Goal: Information Seeking & Learning: Learn about a topic

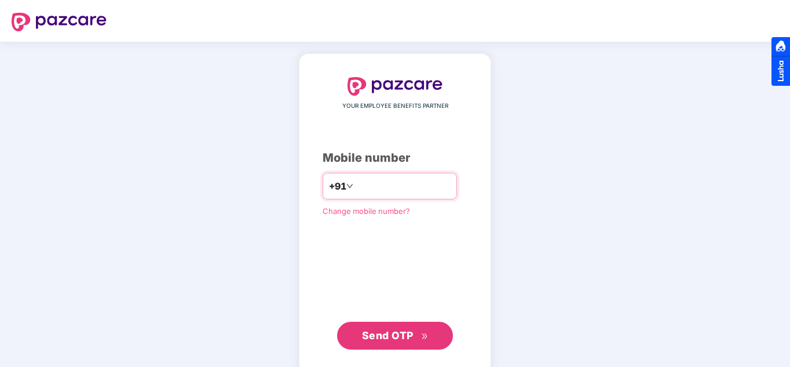
click at [412, 190] on input "number" at bounding box center [403, 186] width 95 height 19
type input "**********"
click at [375, 336] on span "Send OTP" at bounding box center [388, 335] width 52 height 12
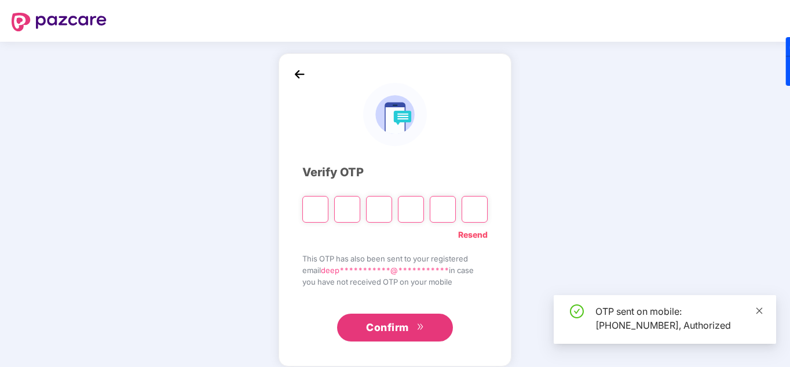
click at [759, 310] on icon "close" at bounding box center [759, 310] width 6 height 6
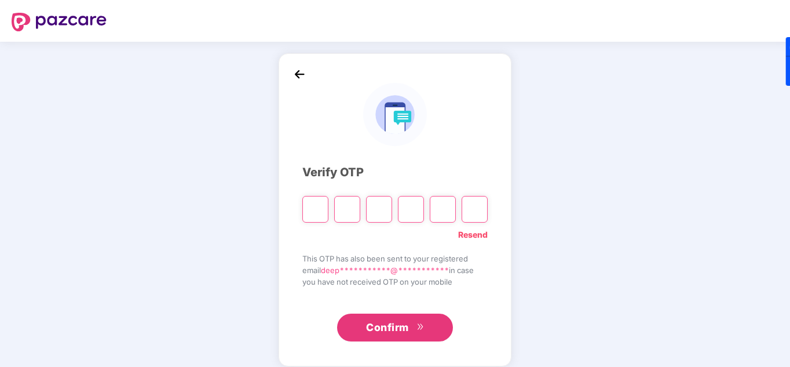
click at [317, 214] on input "Please enter verification code. Digit 1" at bounding box center [315, 209] width 26 height 27
type input "*"
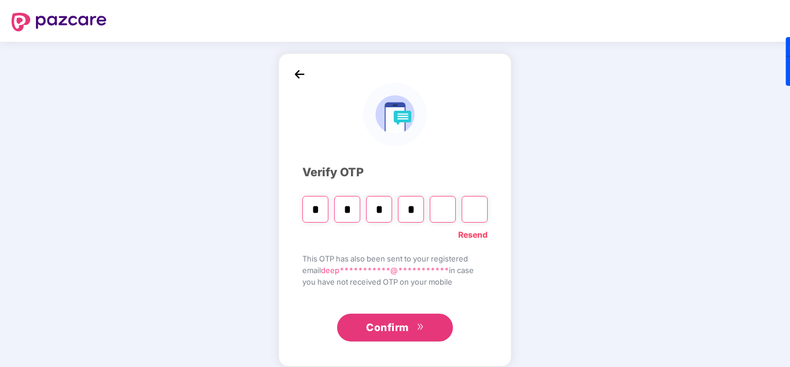
type input "*"
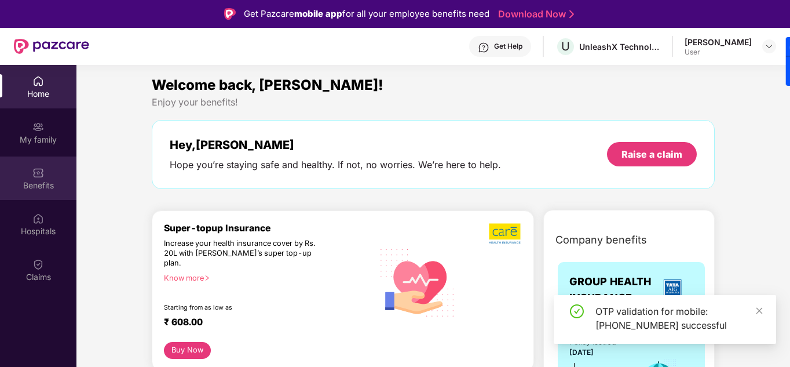
click at [47, 174] on div "Benefits" at bounding box center [38, 177] width 76 height 43
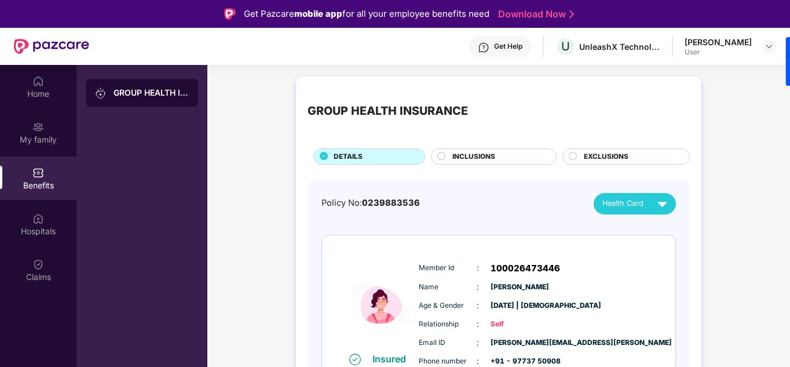
click at [467, 152] on span "INCLUSIONS" at bounding box center [473, 156] width 43 height 11
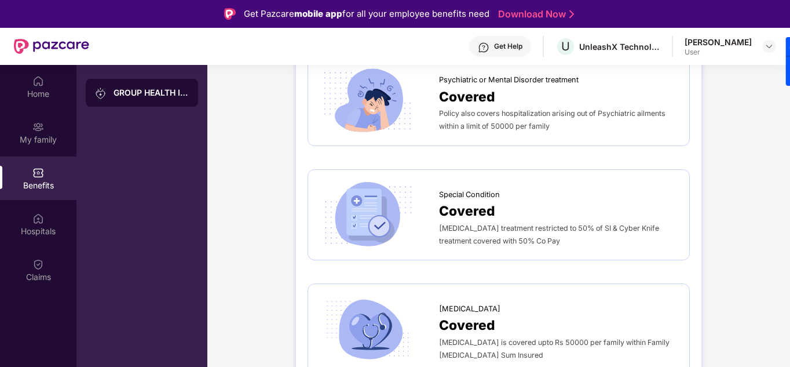
scroll to position [1853, 0]
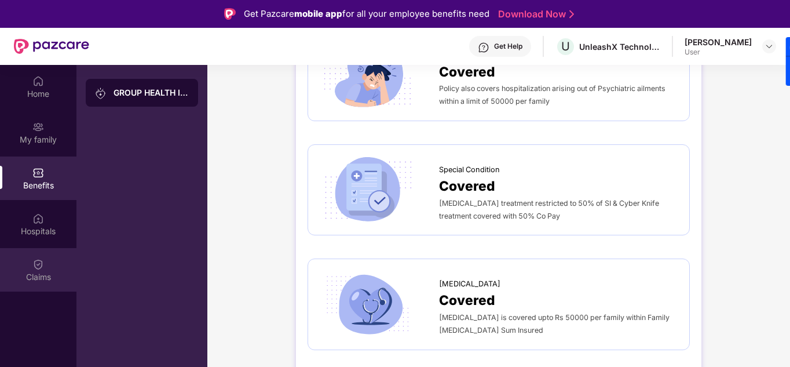
click at [39, 264] on img at bounding box center [38, 264] width 12 height 12
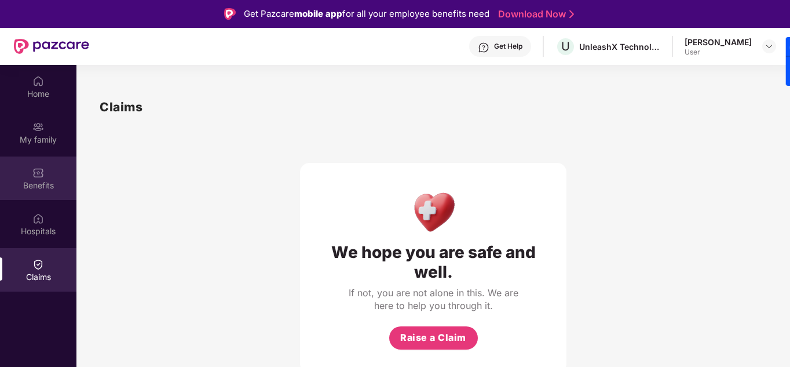
click at [46, 171] on div "Benefits" at bounding box center [38, 177] width 76 height 43
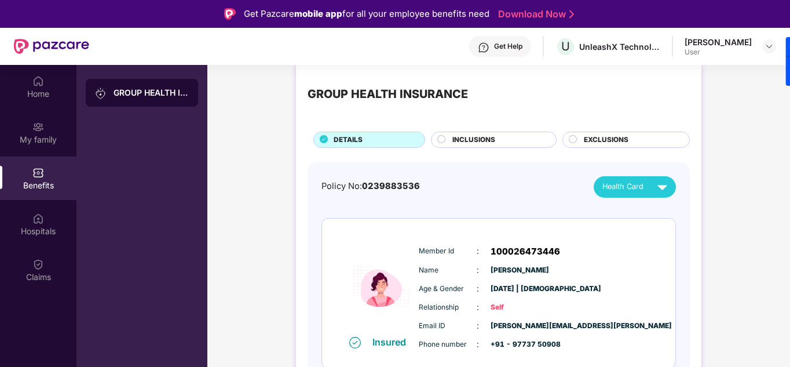
scroll to position [25, 0]
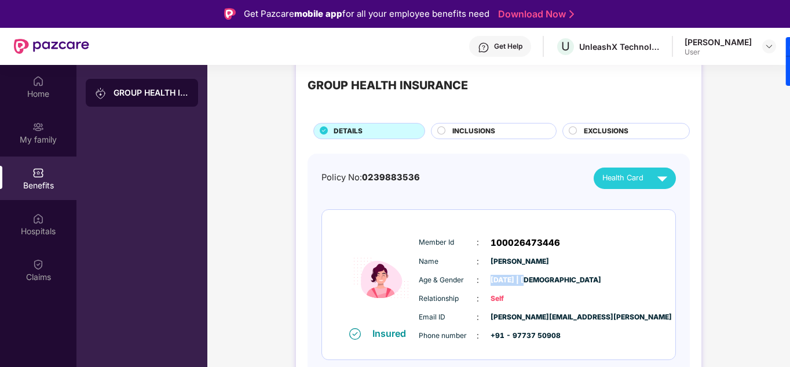
drag, startPoint x: 489, startPoint y: 280, endPoint x: 539, endPoint y: 281, distance: 49.3
click at [532, 282] on span "[DATE] | [DEMOGRAPHIC_DATA]" at bounding box center [520, 280] width 58 height 11
click at [589, 278] on div "Age & Gender : 22 Nov 1999 | Female" at bounding box center [534, 279] width 230 height 13
click at [495, 133] on div "INCLUSIONS" at bounding box center [499, 132] width 104 height 13
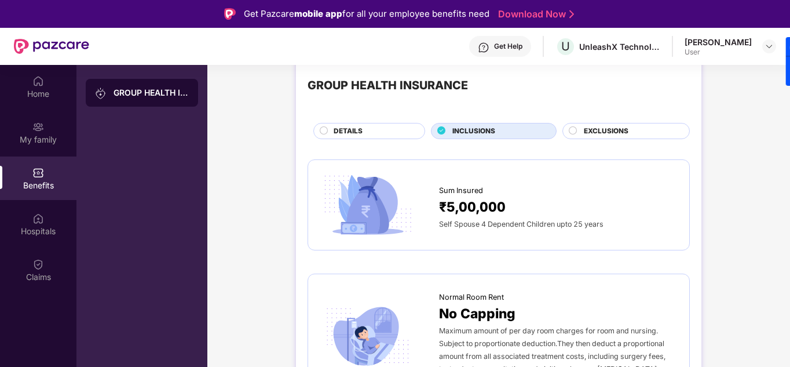
click at [588, 129] on span "EXCLUSIONS" at bounding box center [606, 131] width 45 height 11
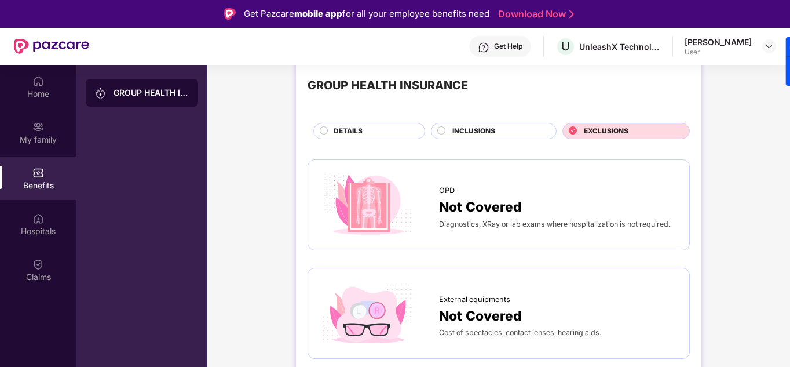
click at [522, 129] on div "INCLUSIONS" at bounding box center [499, 132] width 104 height 13
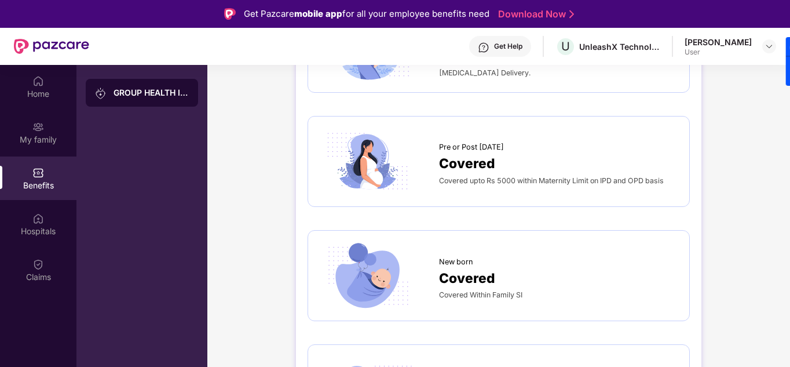
scroll to position [1506, 0]
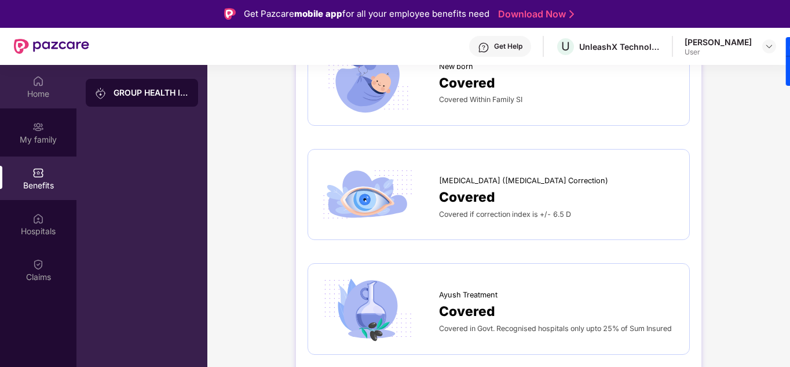
click at [46, 90] on div "Home" at bounding box center [38, 94] width 76 height 12
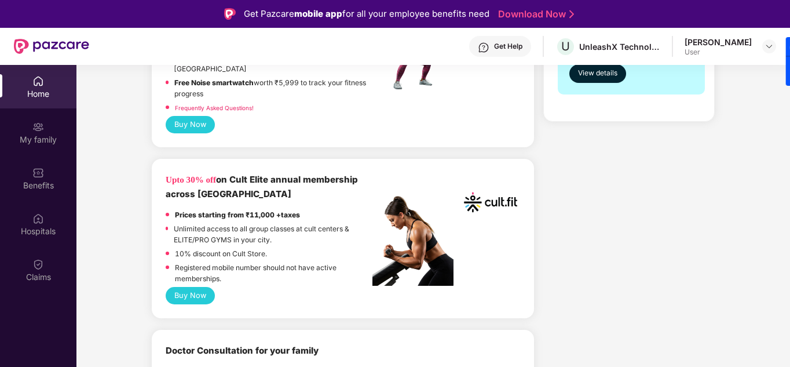
scroll to position [463, 0]
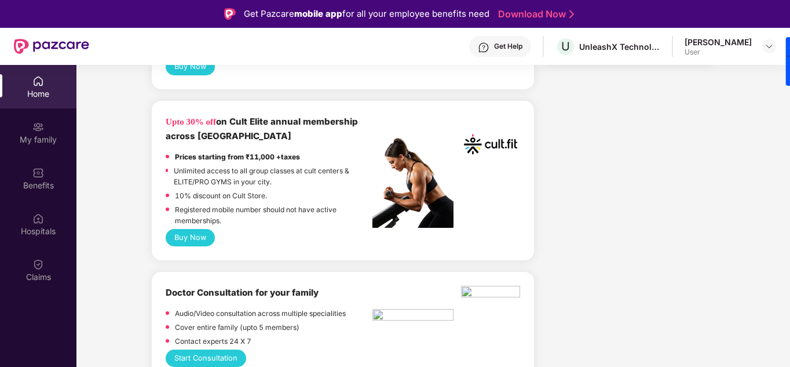
click at [189, 229] on button "Buy Now" at bounding box center [190, 237] width 49 height 17
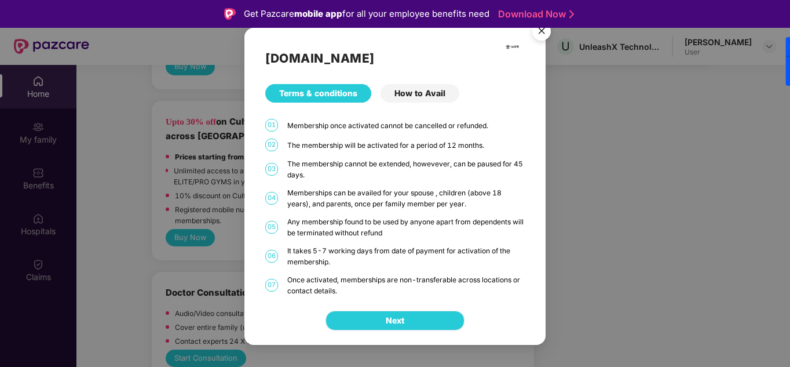
click at [422, 315] on button "Next" at bounding box center [395, 320] width 139 height 20
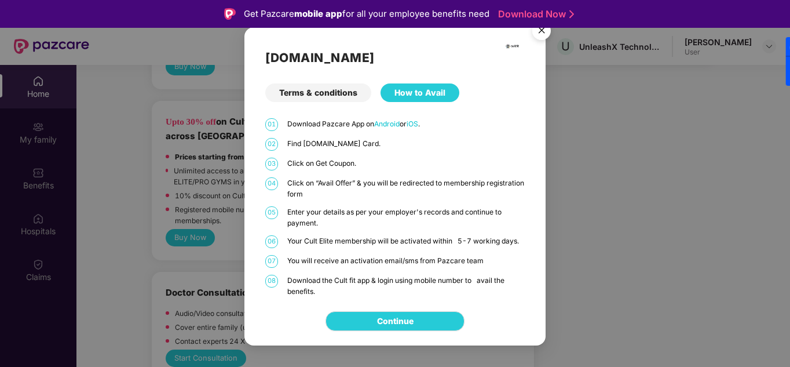
click at [537, 32] on img "Close" at bounding box center [541, 32] width 32 height 32
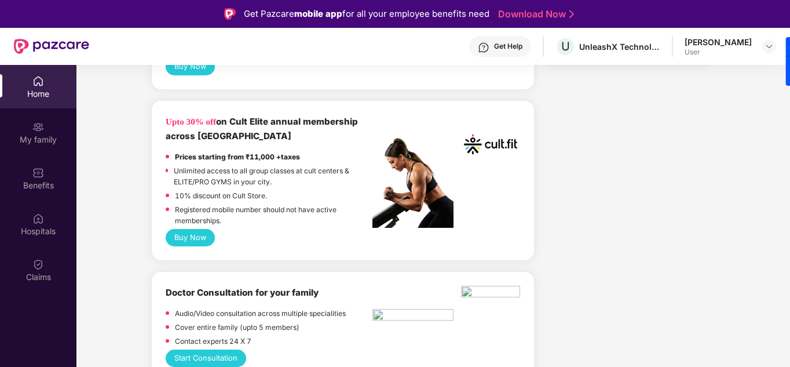
click at [196, 229] on button "Buy Now" at bounding box center [190, 237] width 49 height 17
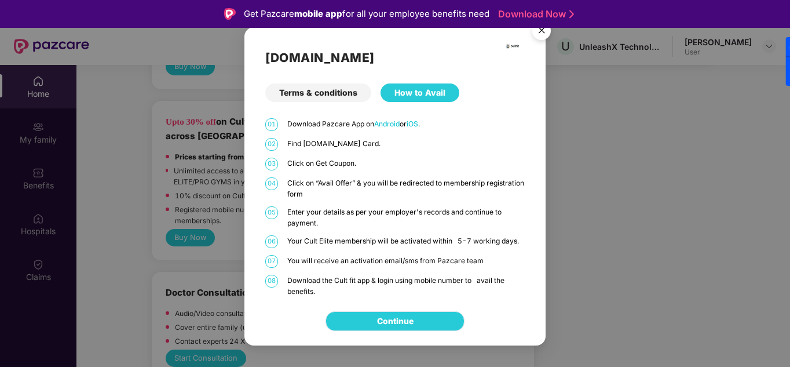
click at [400, 315] on link "Continue" at bounding box center [395, 321] width 36 height 13
click at [402, 320] on link "Continue" at bounding box center [395, 321] width 36 height 13
click at [542, 32] on img "Close" at bounding box center [541, 32] width 32 height 32
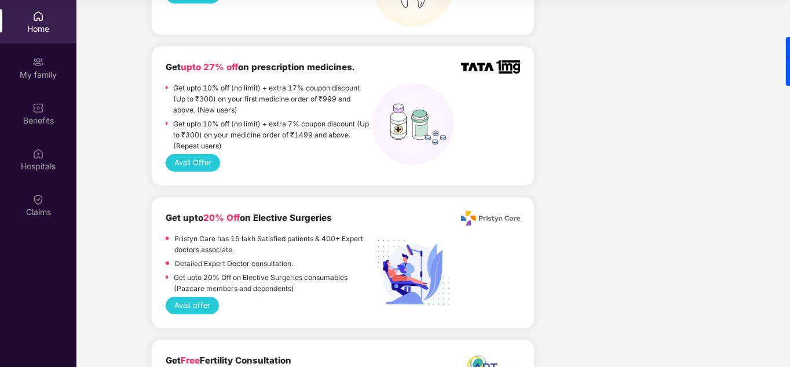
scroll to position [836, 0]
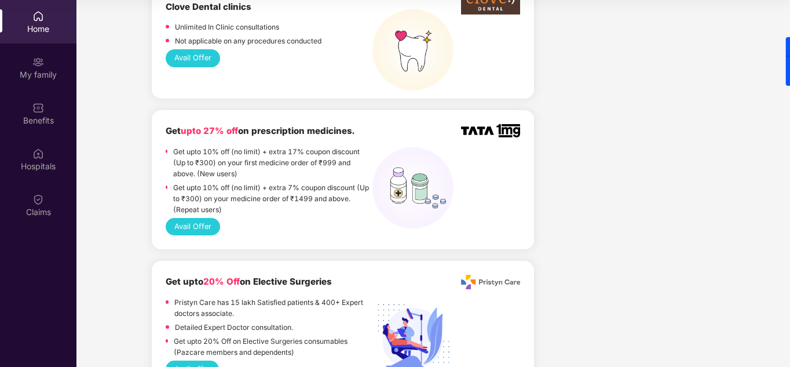
click at [204, 218] on button "Avail Offer" at bounding box center [193, 226] width 54 height 17
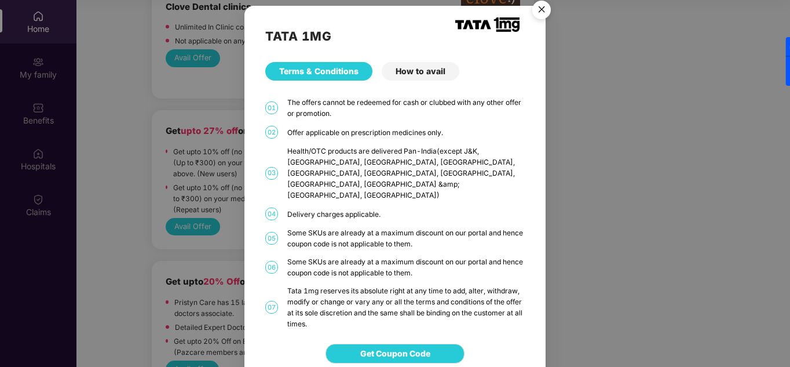
click at [412, 74] on div "How to avail" at bounding box center [421, 71] width 78 height 19
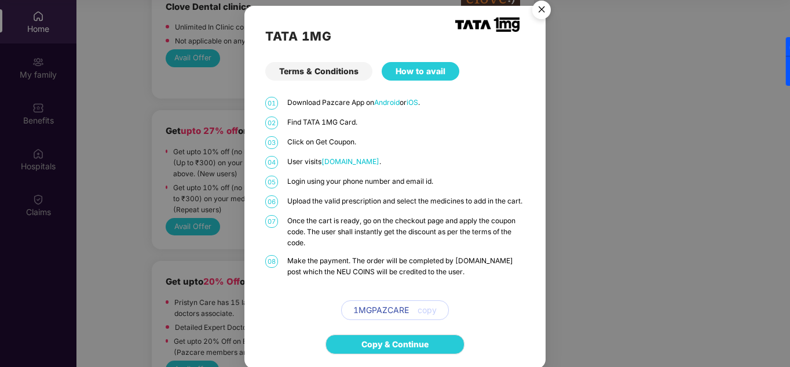
click at [546, 7] on img "Close" at bounding box center [541, 11] width 32 height 32
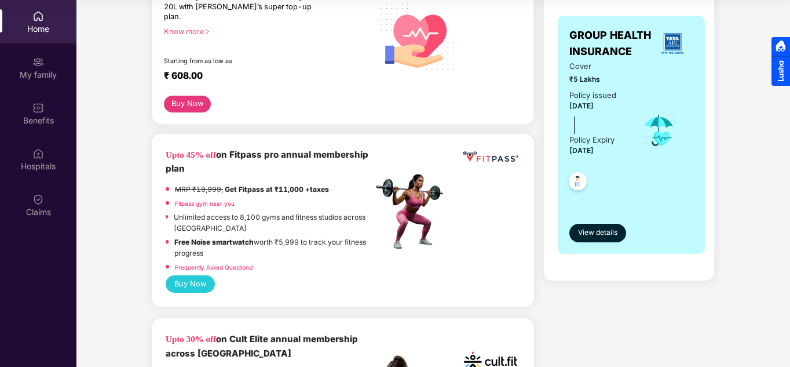
scroll to position [232, 0]
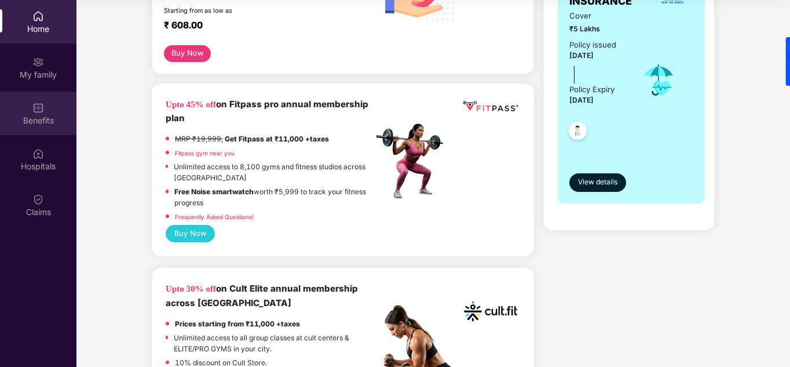
click at [45, 109] on div "Benefits" at bounding box center [38, 113] width 76 height 43
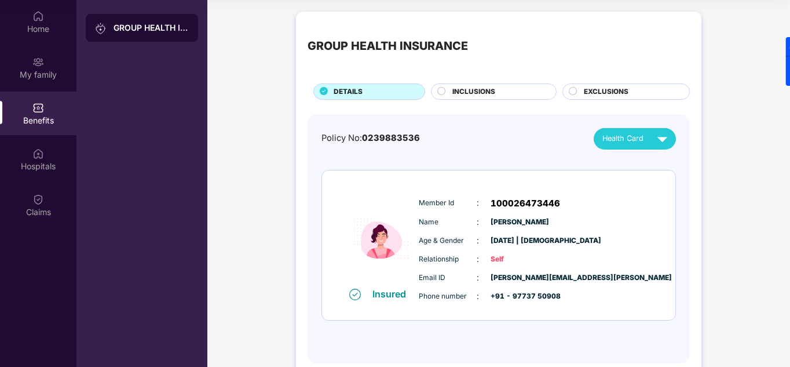
click at [786, 86] on div at bounding box center [795, 61] width 19 height 49
click at [740, 112] on div "GROUP HEALTH INSURANCE DETAILS INCLUSIONS EXCLUSIONS Policy No: 0239883536 Heal…" at bounding box center [498, 199] width 583 height 386
click at [42, 32] on div "Home" at bounding box center [38, 29] width 76 height 12
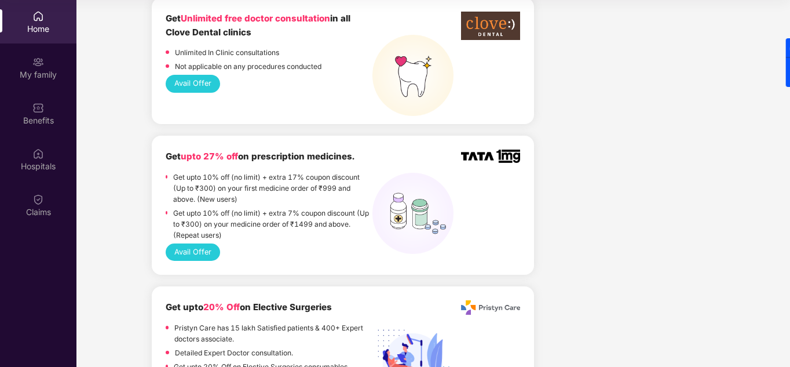
scroll to position [811, 0]
click at [192, 243] on button "Avail Offer" at bounding box center [193, 251] width 54 height 17
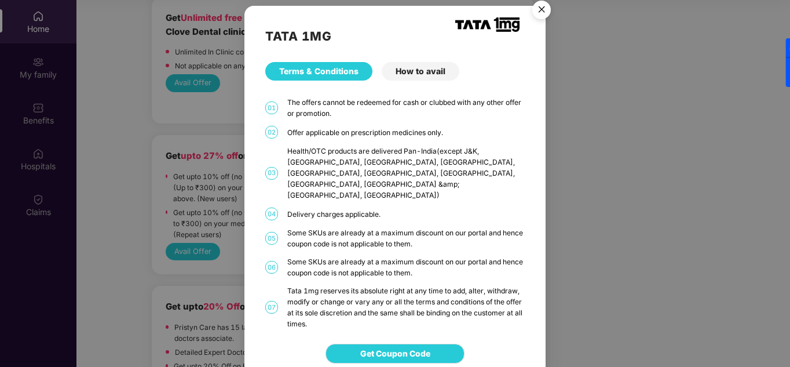
click at [425, 76] on div "How to avail" at bounding box center [421, 71] width 78 height 19
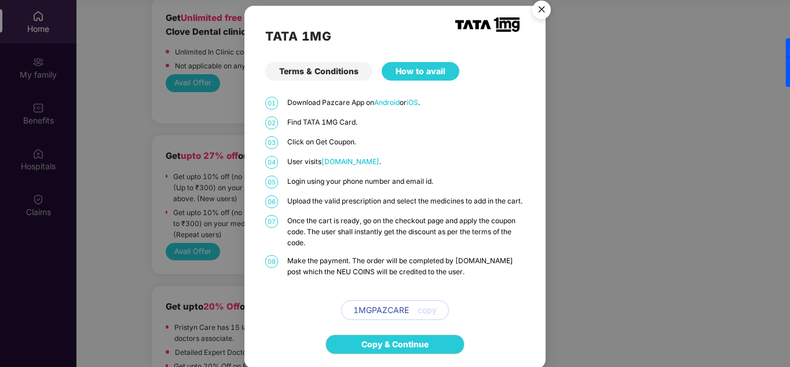
click at [536, 8] on img "Close" at bounding box center [541, 11] width 32 height 32
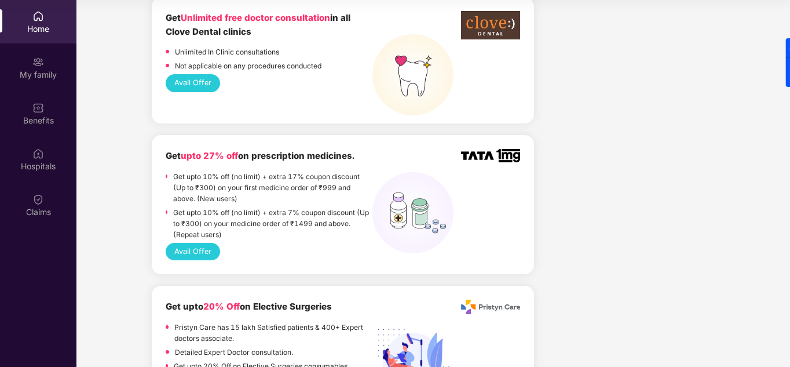
drag, startPoint x: 601, startPoint y: 62, endPoint x: 610, endPoint y: 59, distance: 10.3
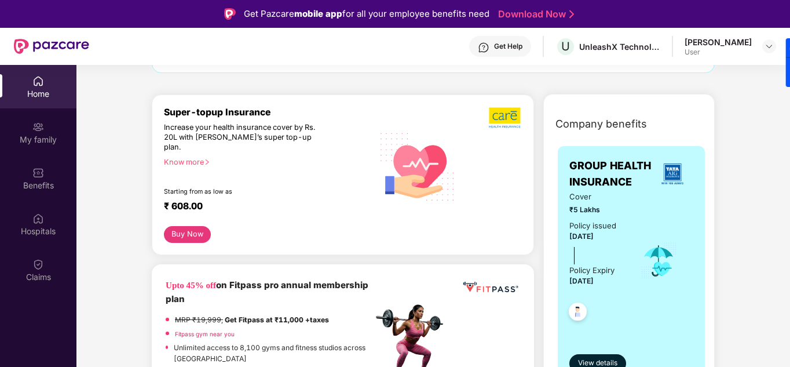
scroll to position [0, 0]
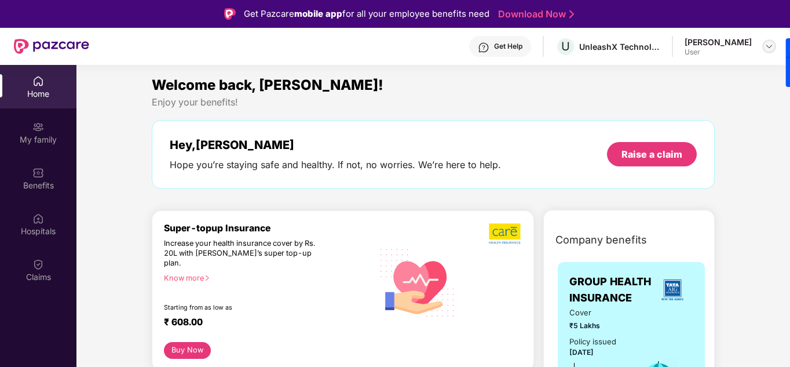
click at [770, 45] on img at bounding box center [769, 46] width 9 height 9
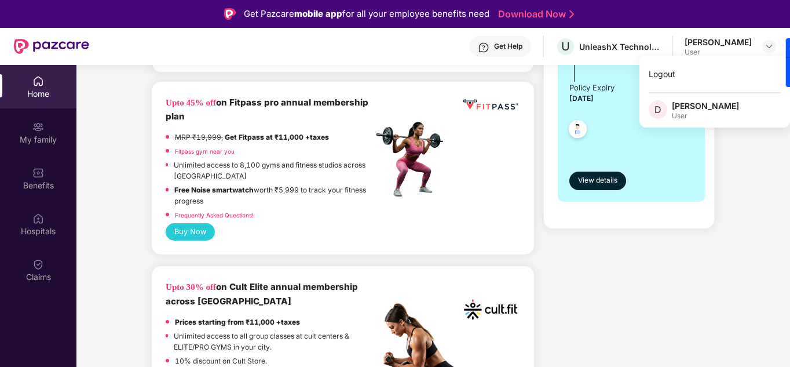
scroll to position [232, 0]
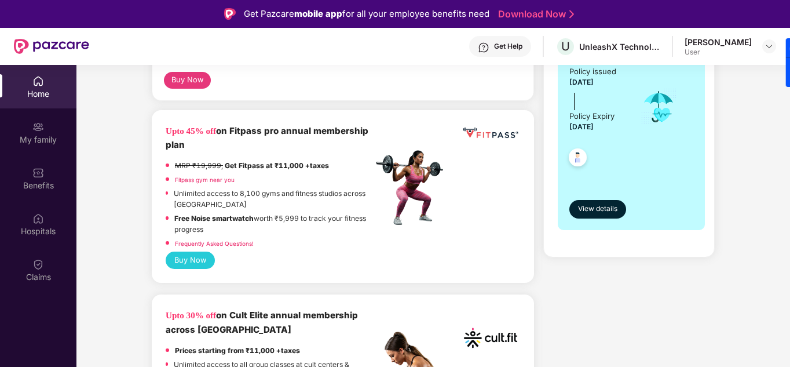
scroll to position [290, 0]
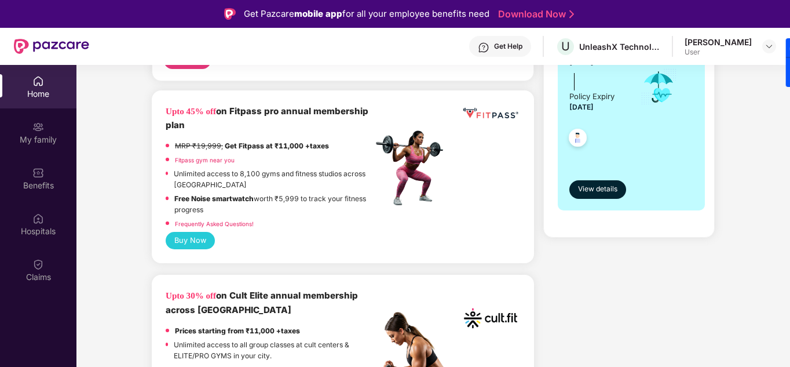
click at [182, 232] on button "Buy Now" at bounding box center [190, 240] width 49 height 17
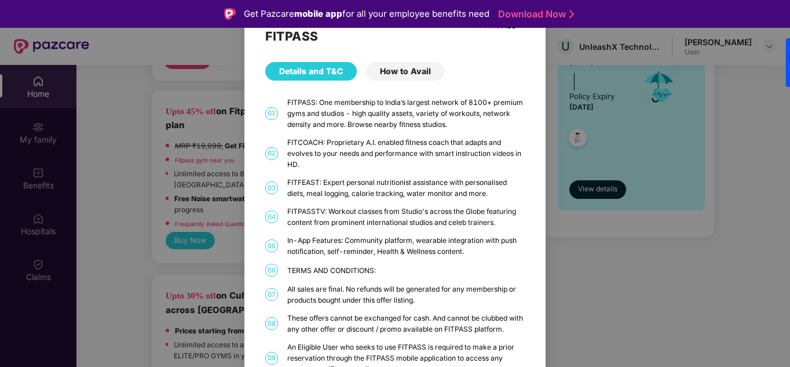
click at [405, 71] on div "How to Avail" at bounding box center [405, 71] width 79 height 19
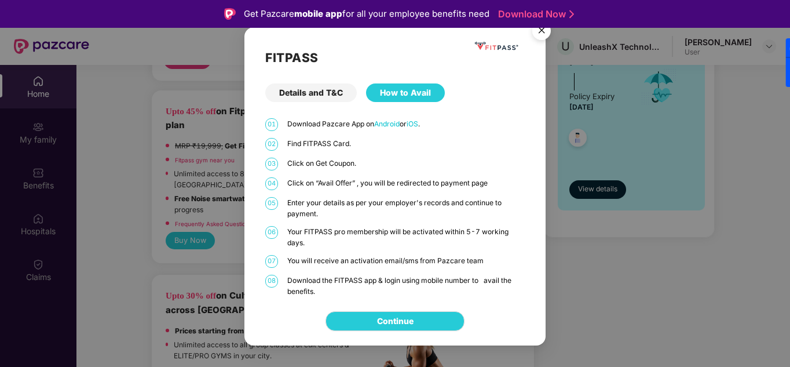
click at [540, 32] on img "Close" at bounding box center [541, 32] width 32 height 32
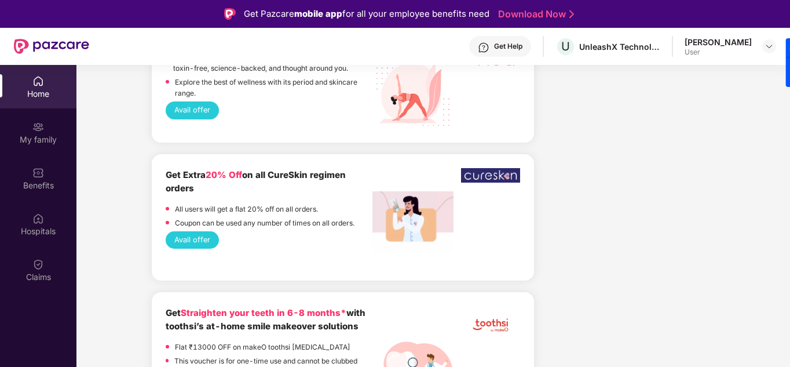
scroll to position [3095, 0]
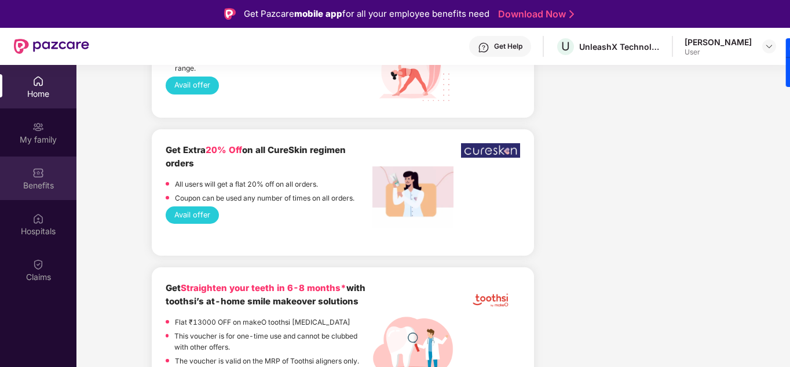
click at [28, 181] on div "Benefits" at bounding box center [38, 186] width 76 height 12
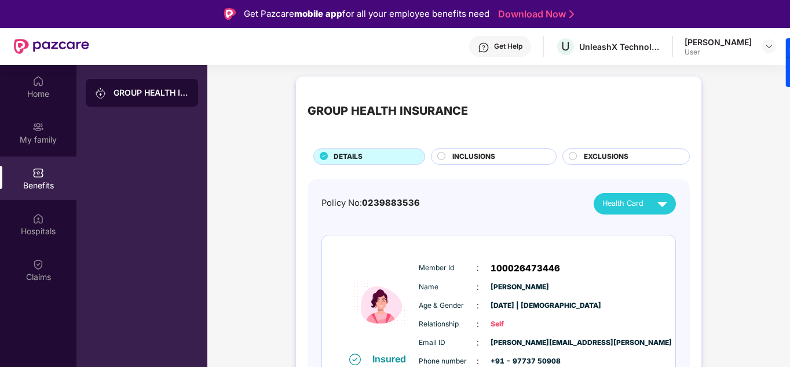
click at [467, 159] on span "INCLUSIONS" at bounding box center [473, 156] width 43 height 11
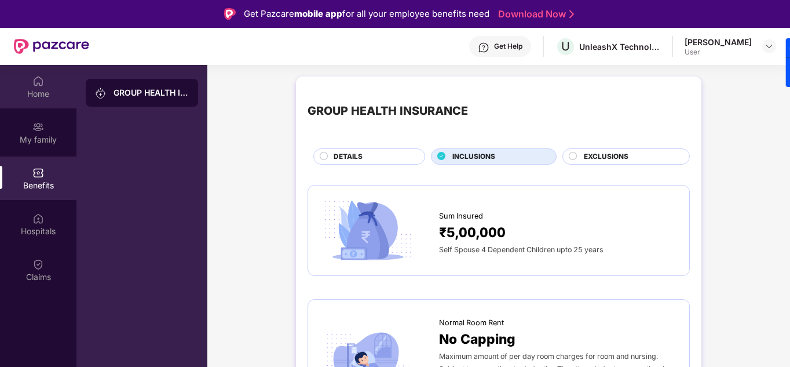
click at [46, 94] on div "Home" at bounding box center [38, 94] width 76 height 12
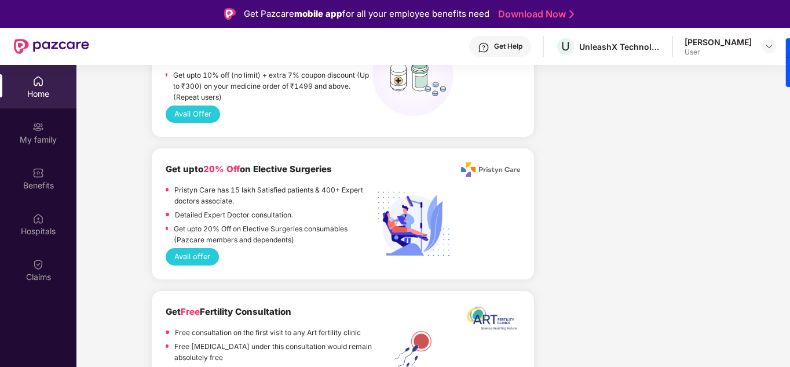
scroll to position [1043, 0]
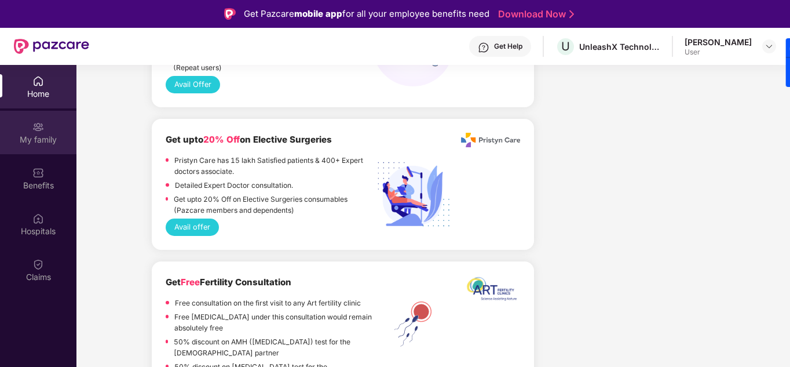
click at [38, 137] on div "My family" at bounding box center [38, 140] width 76 height 12
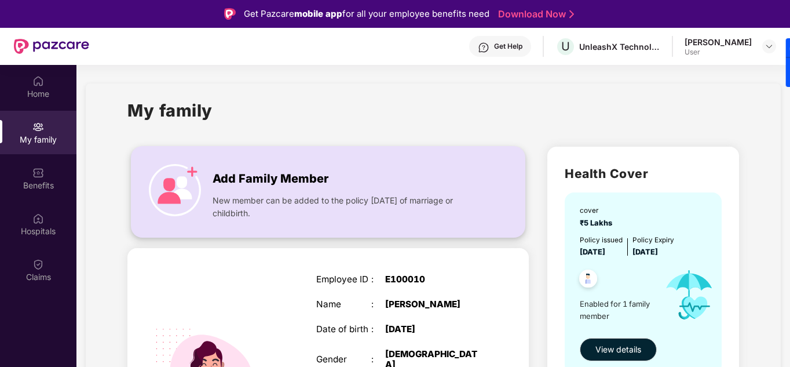
click at [239, 184] on span "Add Family Member" at bounding box center [271, 179] width 116 height 18
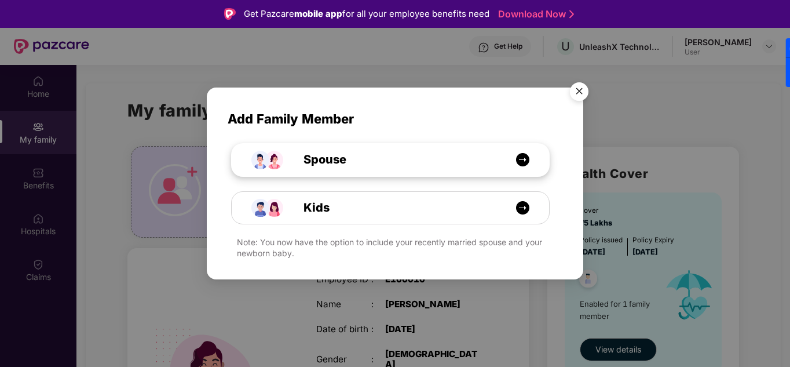
click at [382, 156] on div "Spouse" at bounding box center [396, 160] width 238 height 18
select select "****"
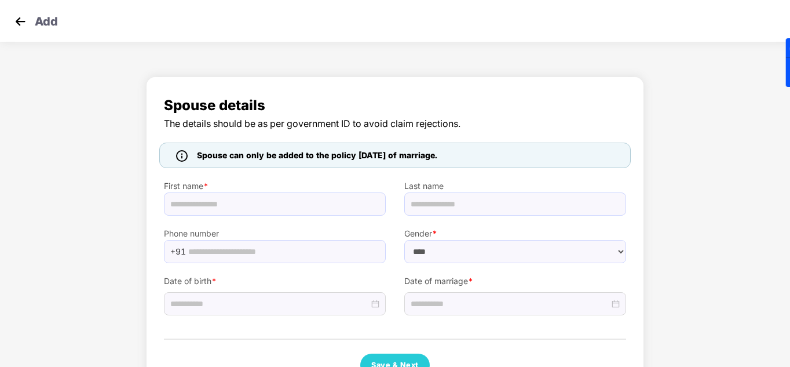
click at [16, 26] on img at bounding box center [20, 21] width 17 height 17
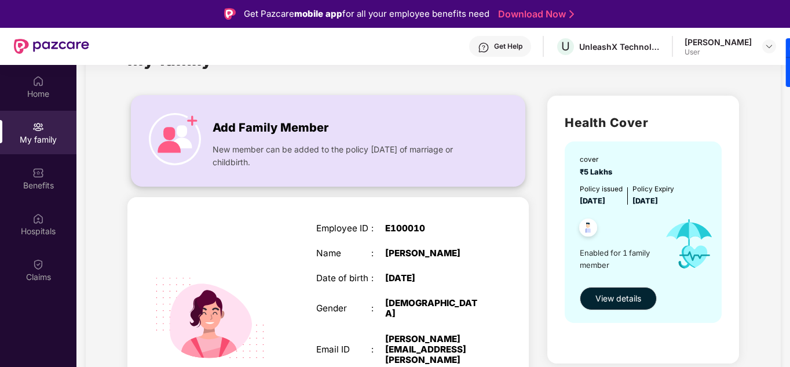
scroll to position [108, 0]
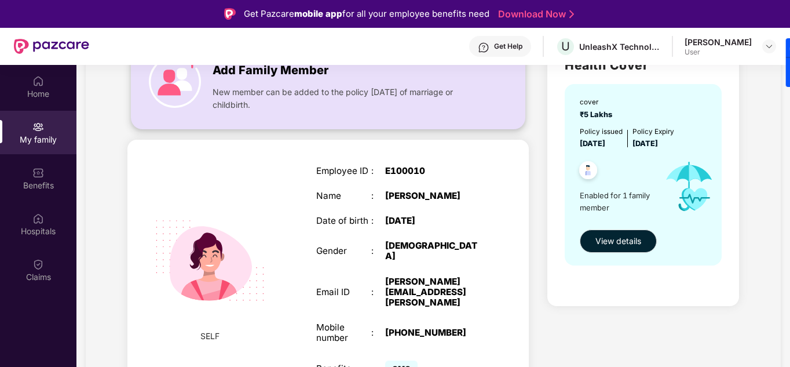
click at [316, 108] on span "New member can be added to the policy [DATE] of marriage or childbirth." at bounding box center [347, 98] width 269 height 25
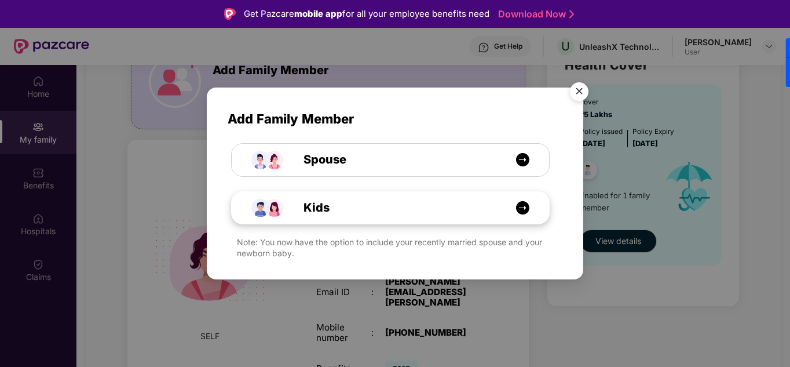
click at [425, 208] on div "Kids" at bounding box center [396, 208] width 238 height 18
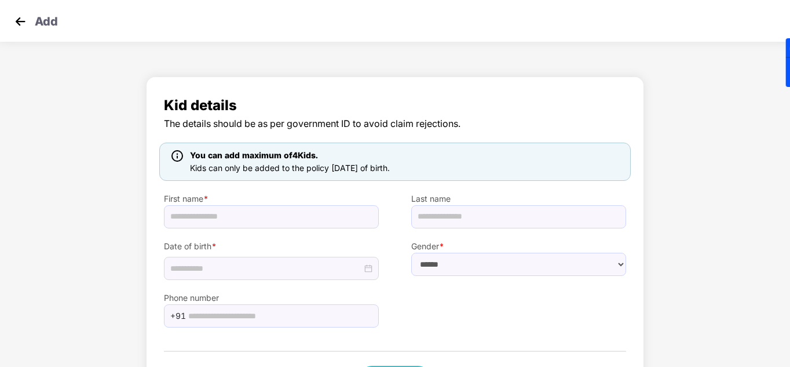
click at [18, 18] on img at bounding box center [20, 21] width 17 height 17
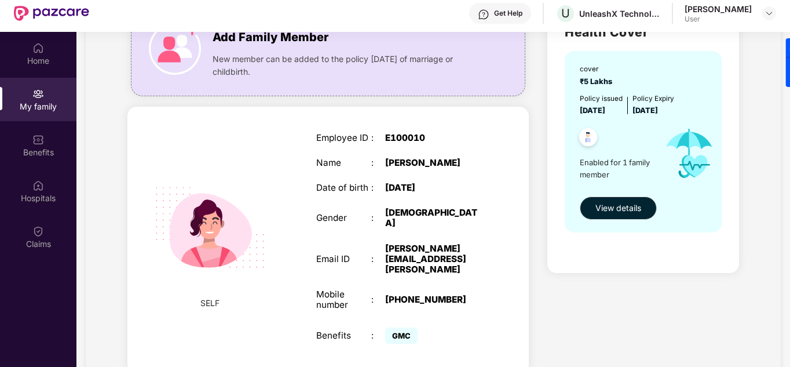
scroll to position [65, 0]
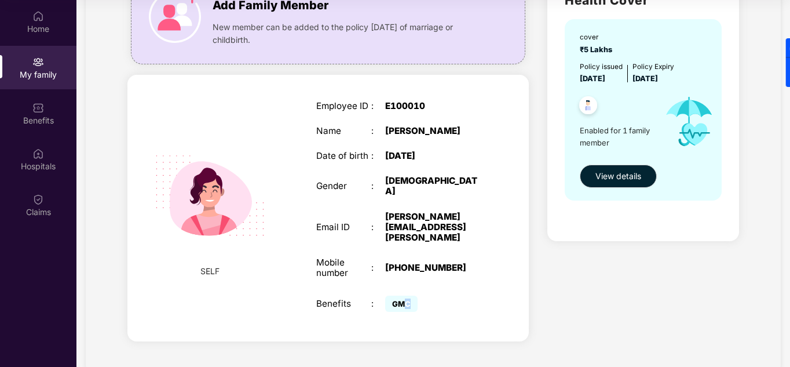
drag, startPoint x: 408, startPoint y: 280, endPoint x: 401, endPoint y: 281, distance: 7.0
click at [401, 295] on span "GMC" at bounding box center [401, 303] width 32 height 16
click at [409, 295] on span "GMC" at bounding box center [401, 303] width 32 height 16
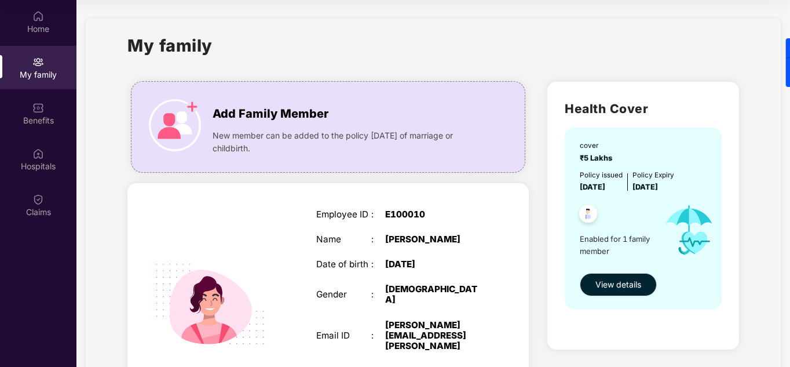
click at [617, 287] on span "View details" at bounding box center [618, 284] width 46 height 13
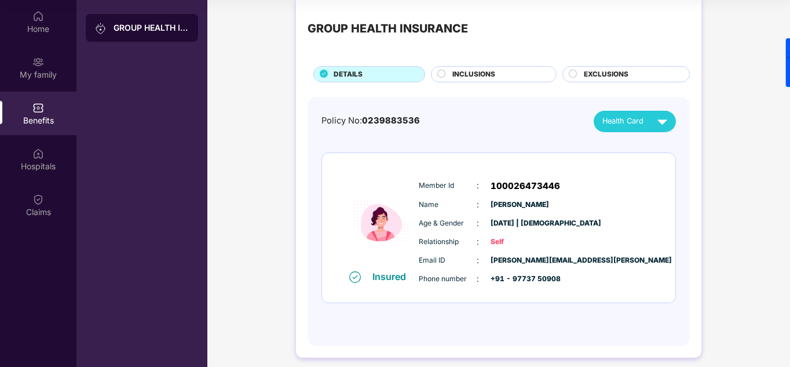
scroll to position [25, 0]
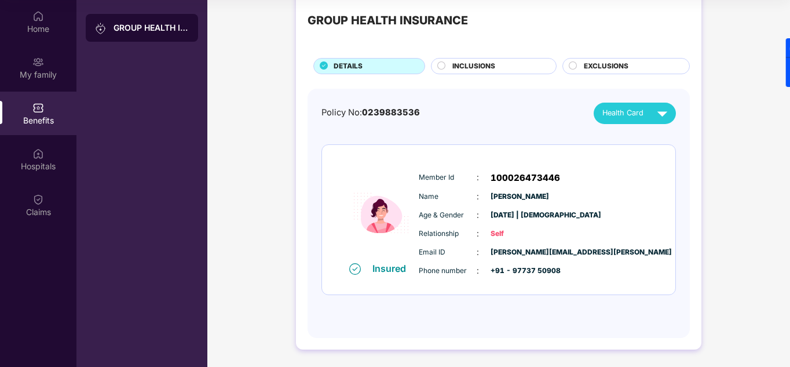
click at [495, 61] on div "INCLUSIONS" at bounding box center [499, 67] width 104 height 13
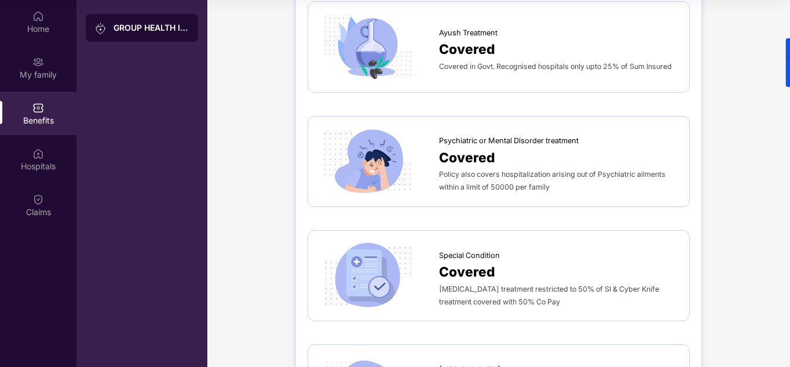
scroll to position [1705, 0]
